Goal: Transaction & Acquisition: Purchase product/service

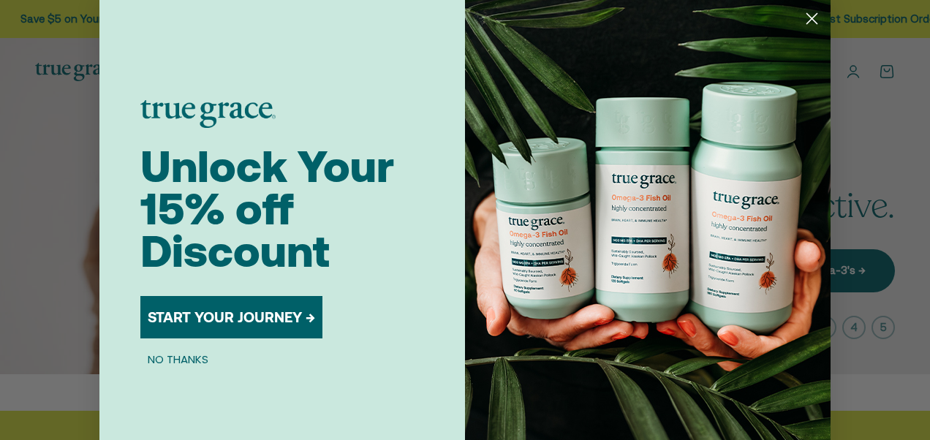
click at [808, 17] on icon "Close dialog" at bounding box center [812, 19] width 10 height 10
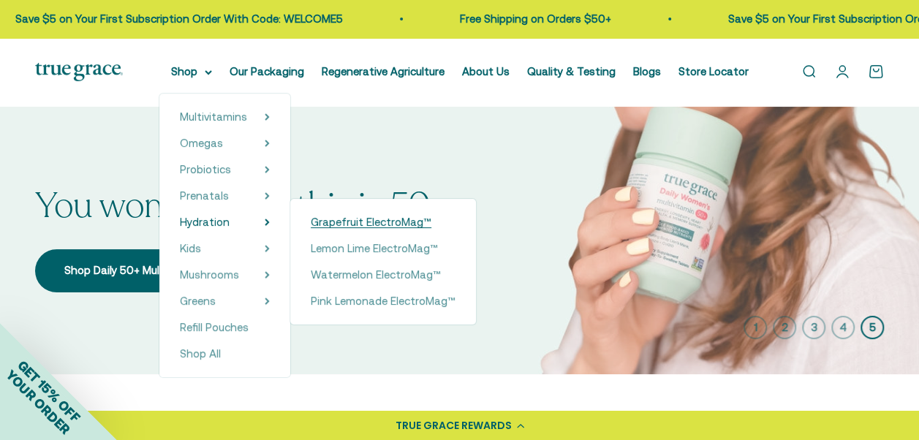
click at [330, 219] on span "Grapefruit ElectroMag™" at bounding box center [371, 222] width 121 height 12
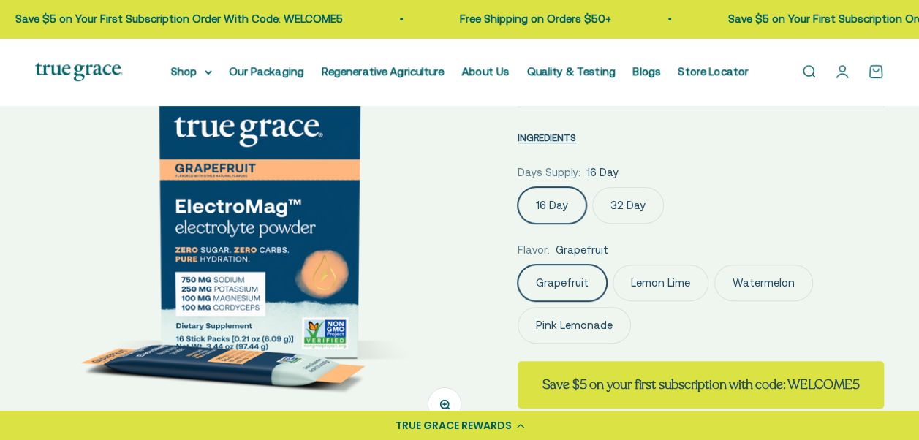
select select "3"
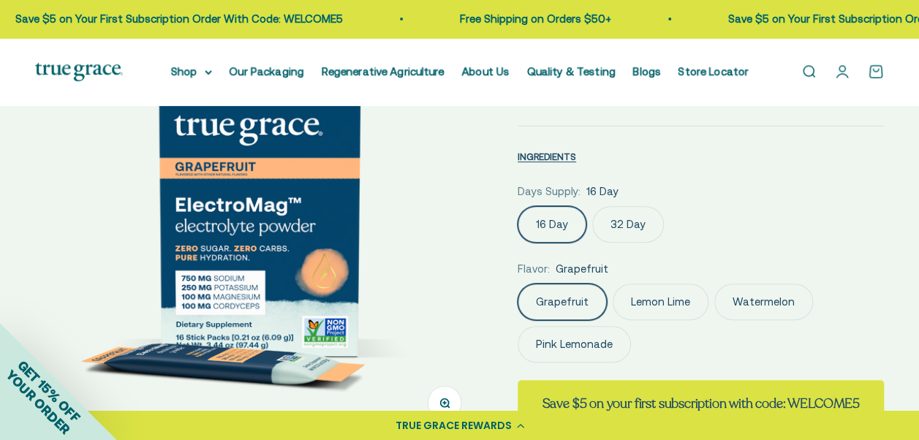
scroll to position [146, 0]
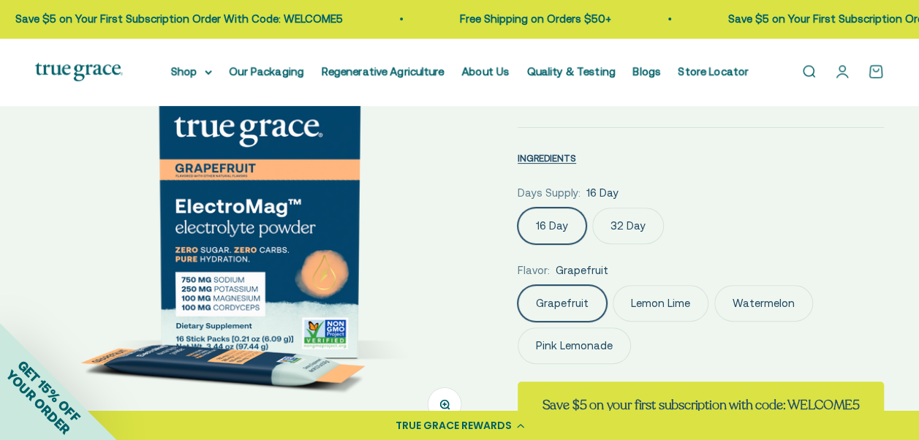
click at [643, 225] on label "32 Day" at bounding box center [628, 226] width 72 height 37
click at [518, 208] on input "32 Day" at bounding box center [517, 207] width 1 height 1
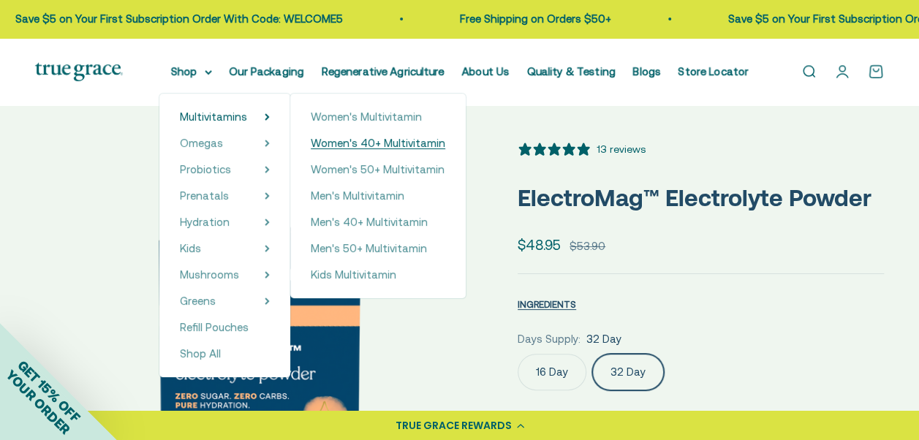
click at [382, 141] on span "Women's 40+ Multivitamin" at bounding box center [378, 143] width 135 height 12
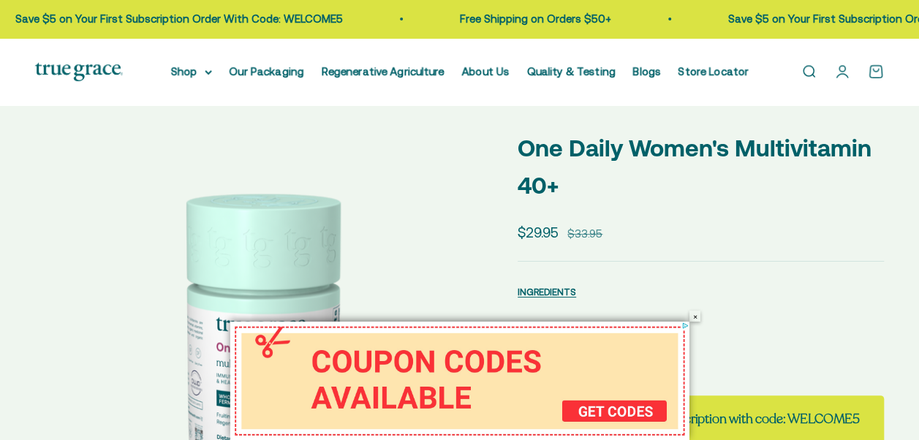
scroll to position [146, 0]
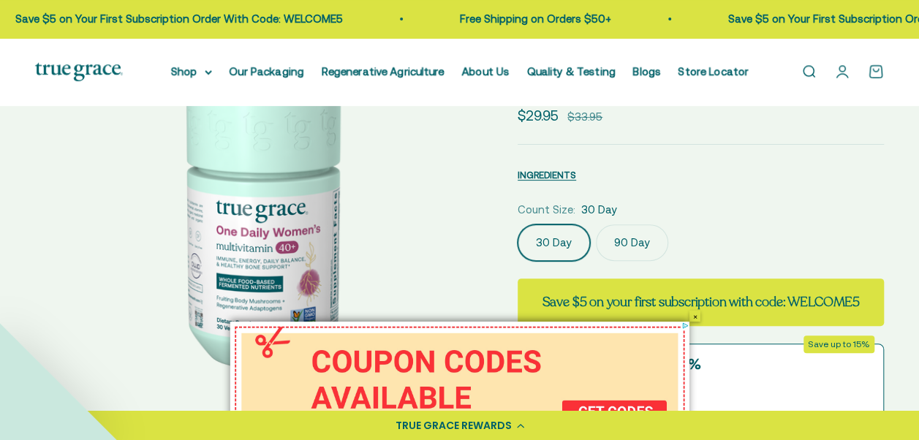
click at [695, 316] on button "×" at bounding box center [694, 316] width 11 height 11
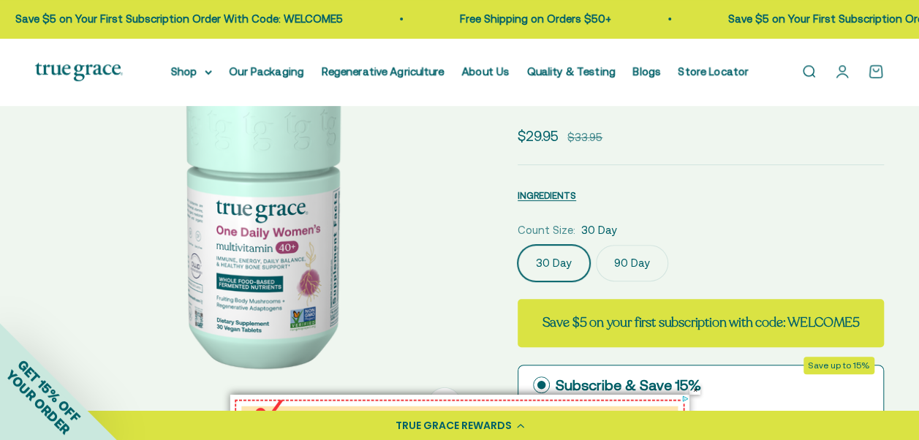
select select "3"
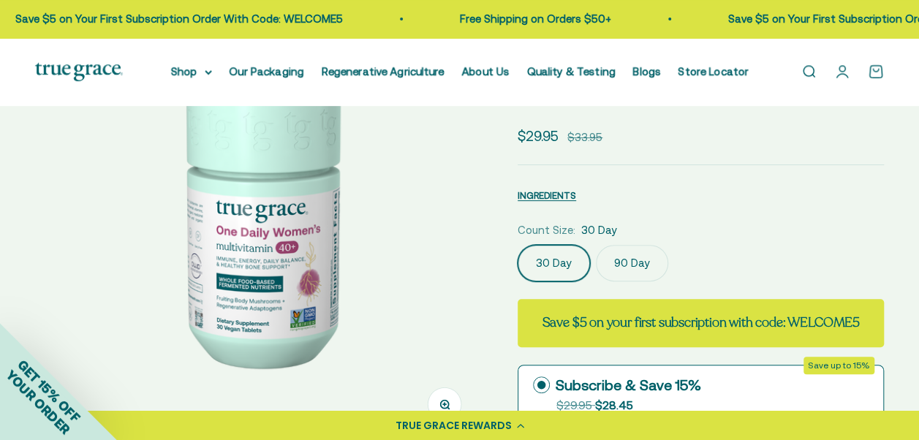
click at [643, 257] on label "90 Day" at bounding box center [632, 263] width 72 height 37
click at [518, 245] on input "90 Day" at bounding box center [517, 244] width 1 height 1
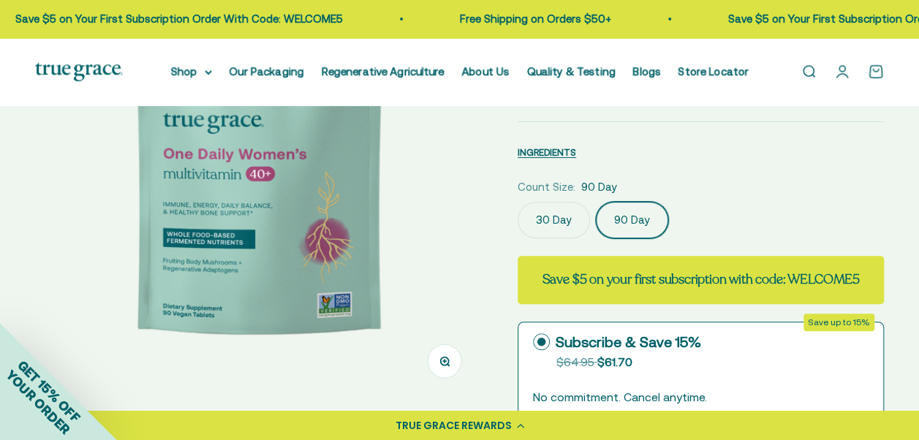
scroll to position [219, 0]
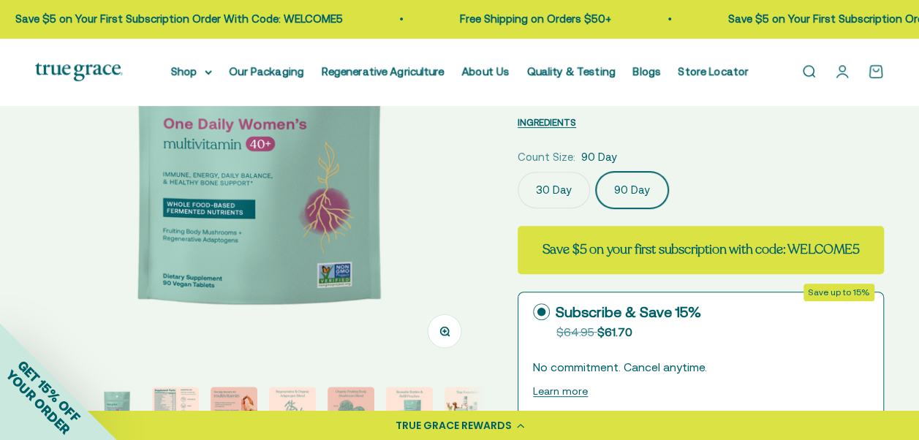
click at [562, 194] on label "30 Day" at bounding box center [554, 190] width 72 height 37
click at [518, 172] on input "30 Day" at bounding box center [517, 171] width 1 height 1
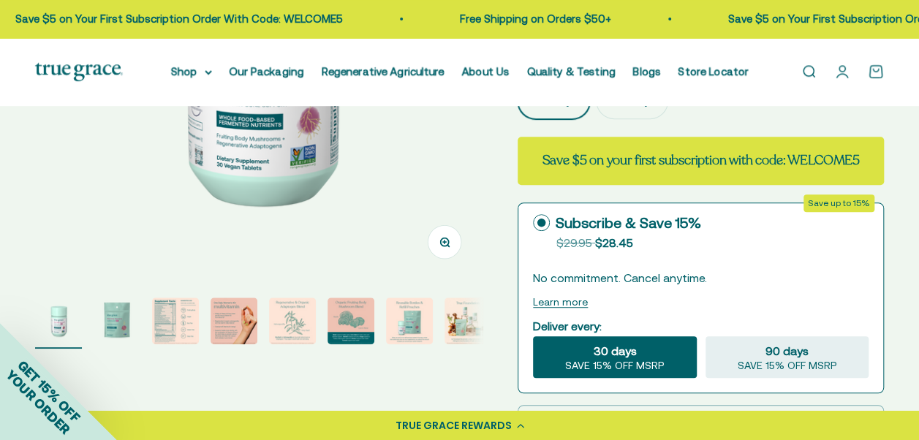
scroll to position [366, 0]
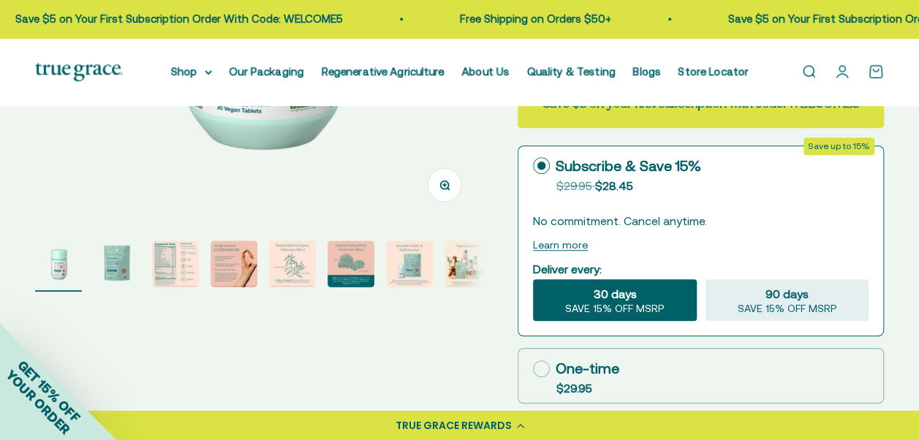
click at [193, 263] on img "Go to item 3" at bounding box center [175, 264] width 47 height 47
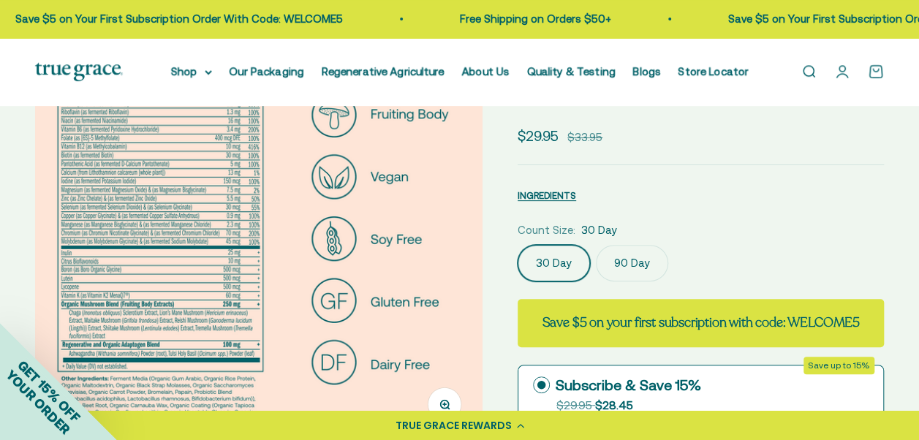
scroll to position [0, 0]
